Goal: Check status: Check status

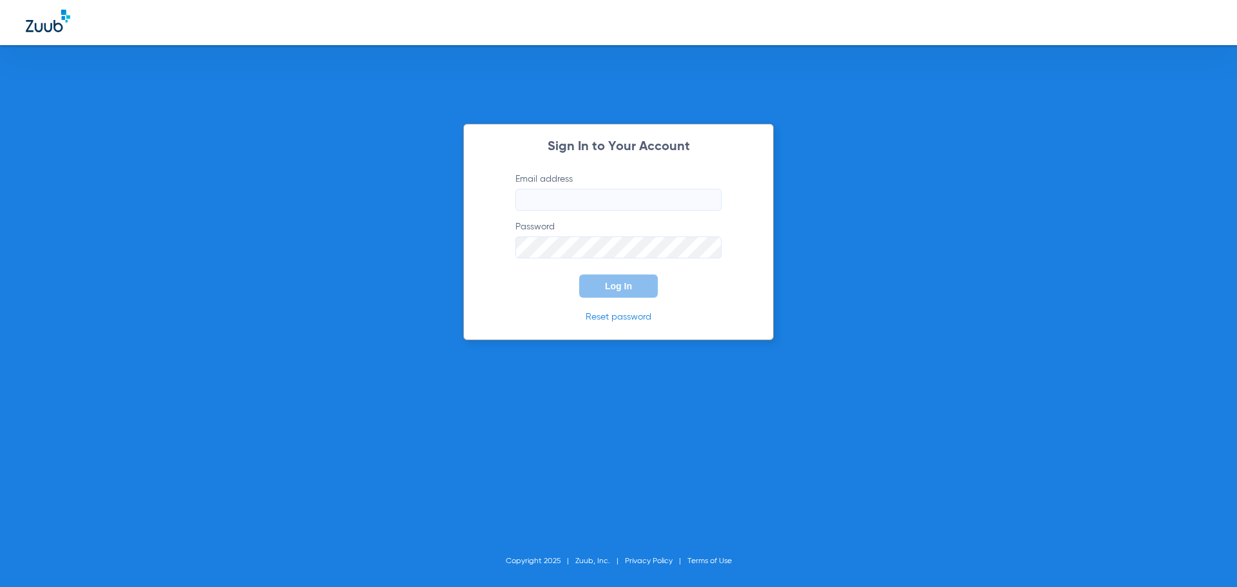
click at [569, 187] on label "Email address" at bounding box center [619, 192] width 206 height 38
click at [569, 189] on input "Email address" at bounding box center [619, 200] width 206 height 22
type input "m"
type input "[EMAIL_ADDRESS][DOMAIN_NAME]"
click at [579, 275] on button "Log In" at bounding box center [618, 286] width 79 height 23
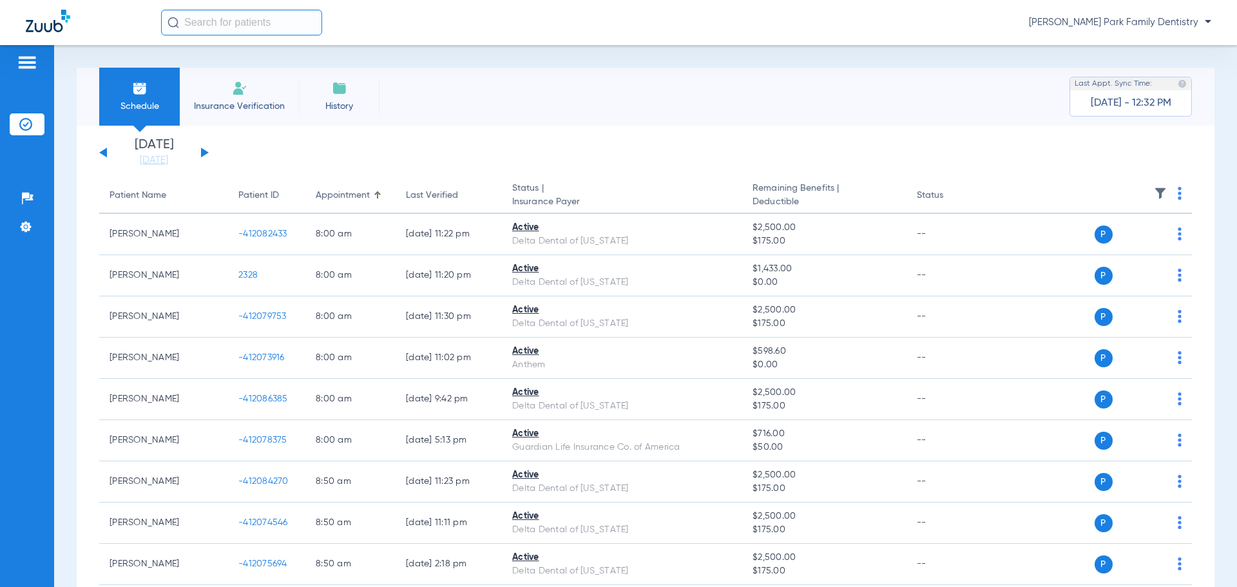
click at [197, 155] on div "[DATE] [DATE] [DATE] [DATE] [DATE] [DATE] [DATE] [DATE] [DATE] [DATE] [DATE] [D…" at bounding box center [154, 153] width 110 height 28
click at [202, 155] on button at bounding box center [205, 153] width 8 height 10
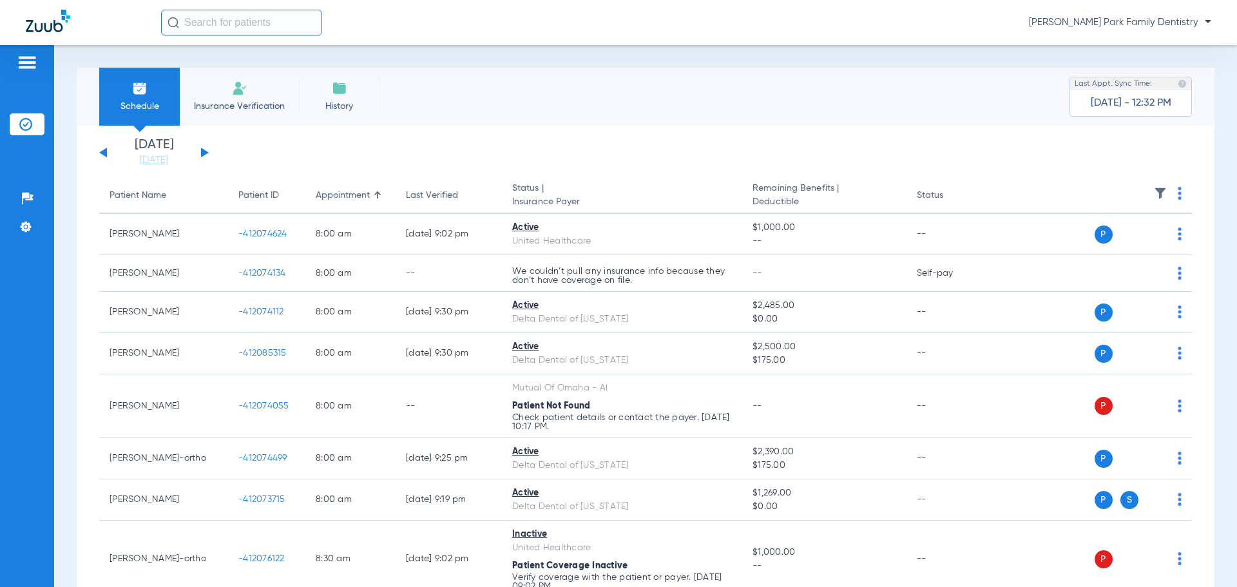
click at [1154, 191] on img at bounding box center [1160, 193] width 13 height 13
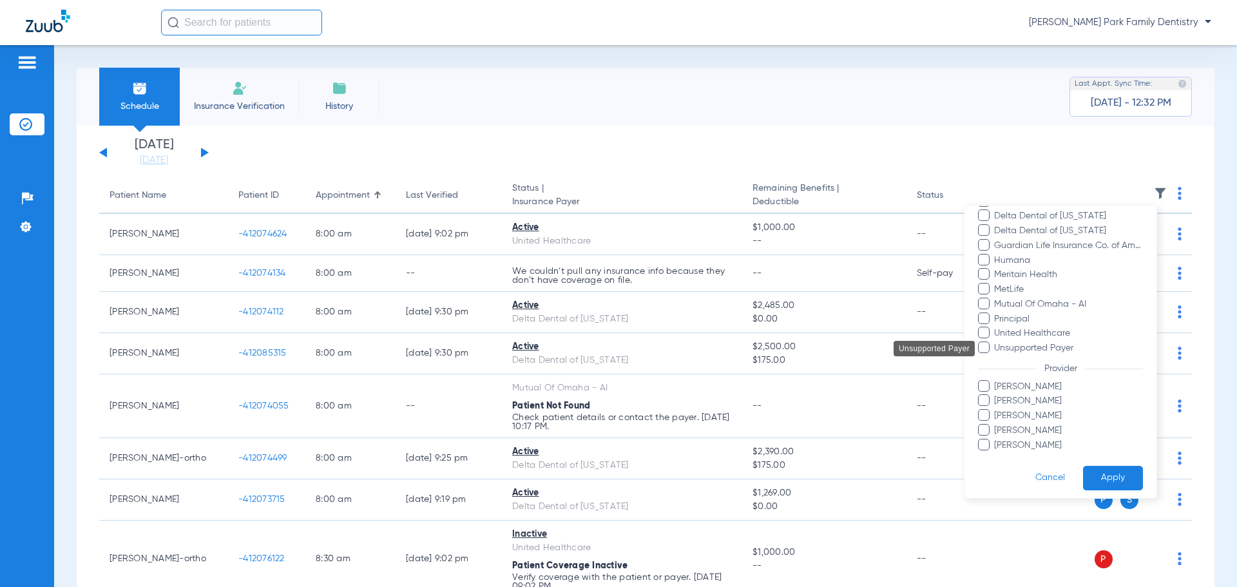
scroll to position [235, 0]
click at [1027, 426] on span "[PERSON_NAME]" at bounding box center [1069, 425] width 150 height 14
click at [996, 434] on input "[PERSON_NAME]" at bounding box center [996, 434] width 0 height 0
click at [1105, 471] on button "Apply" at bounding box center [1113, 472] width 60 height 25
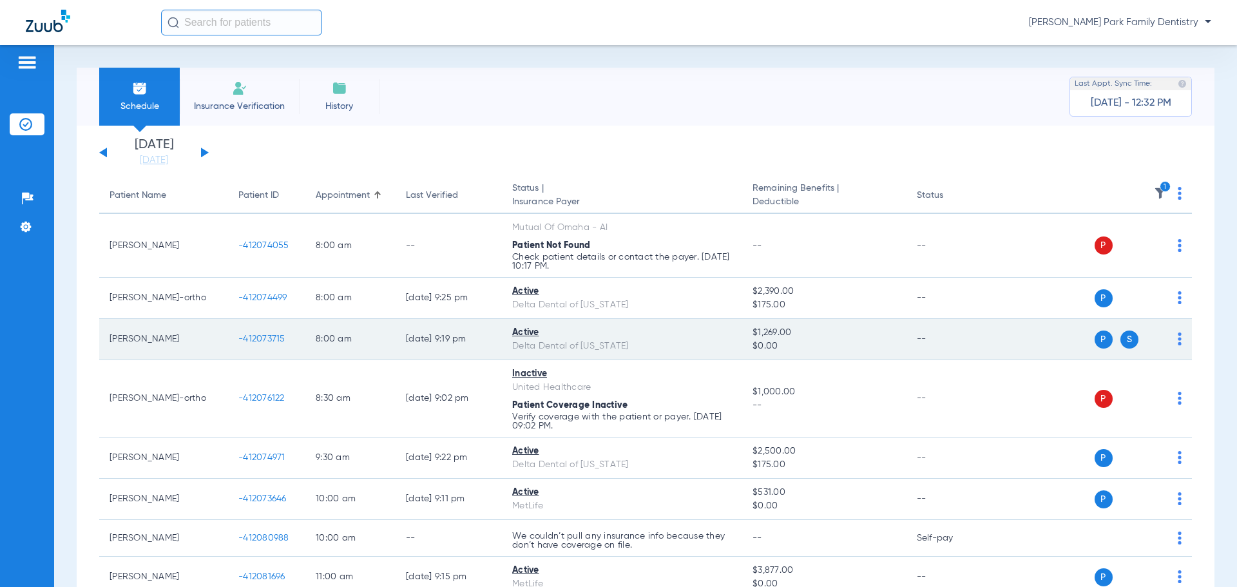
scroll to position [64, 0]
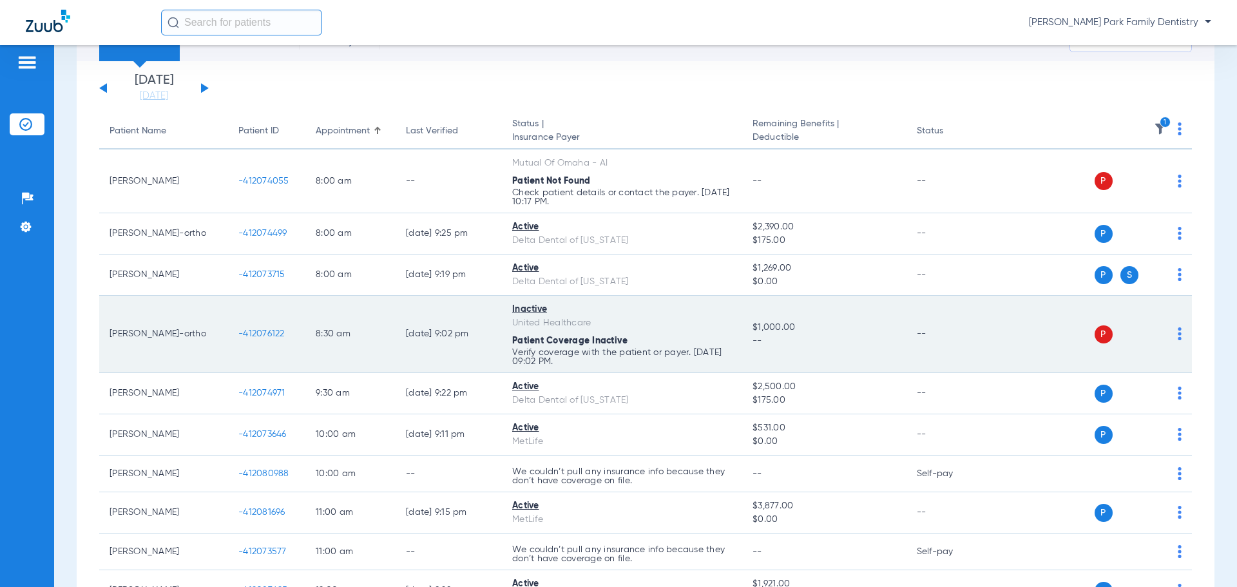
click at [252, 336] on span "-412076122" at bounding box center [261, 333] width 46 height 9
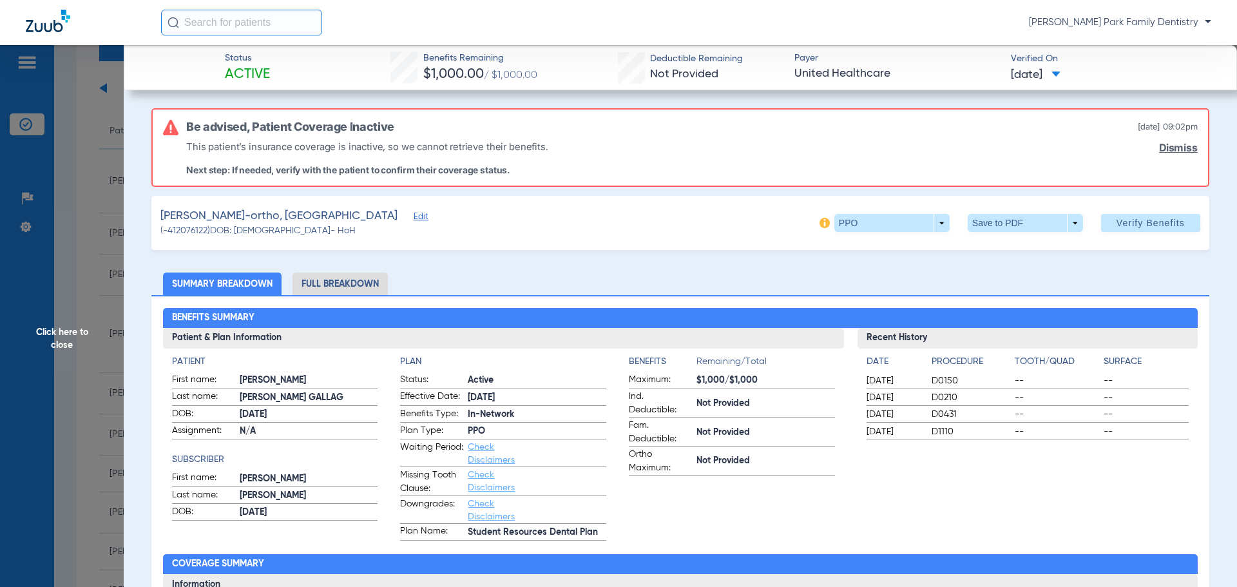
click at [61, 334] on span "Click here to close" at bounding box center [62, 338] width 124 height 587
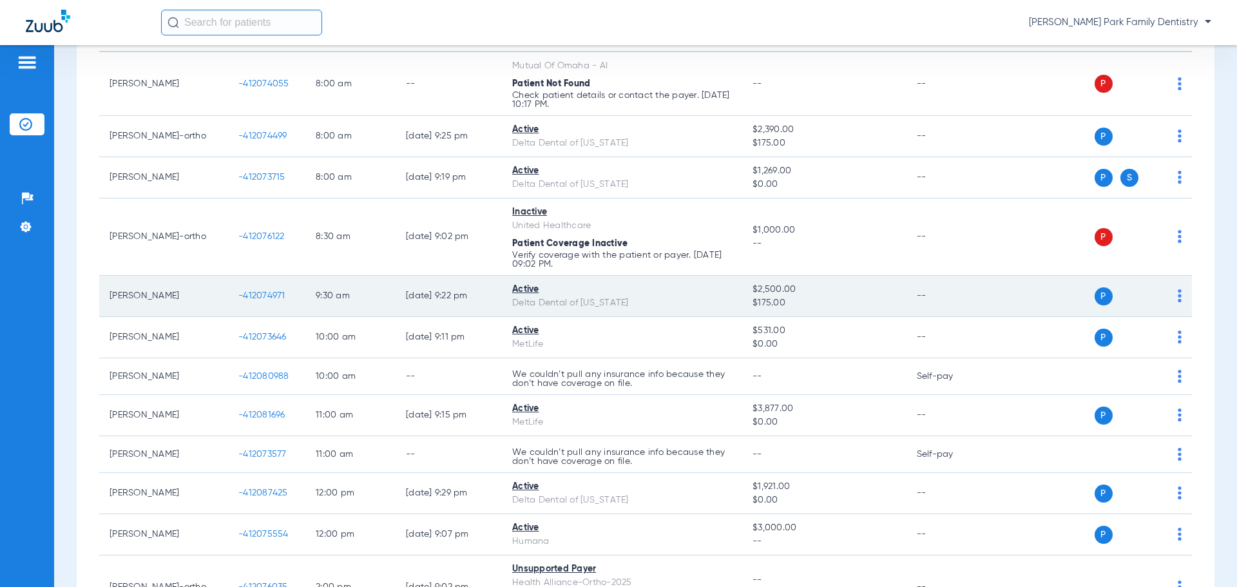
scroll to position [193, 0]
